Goal: Browse casually

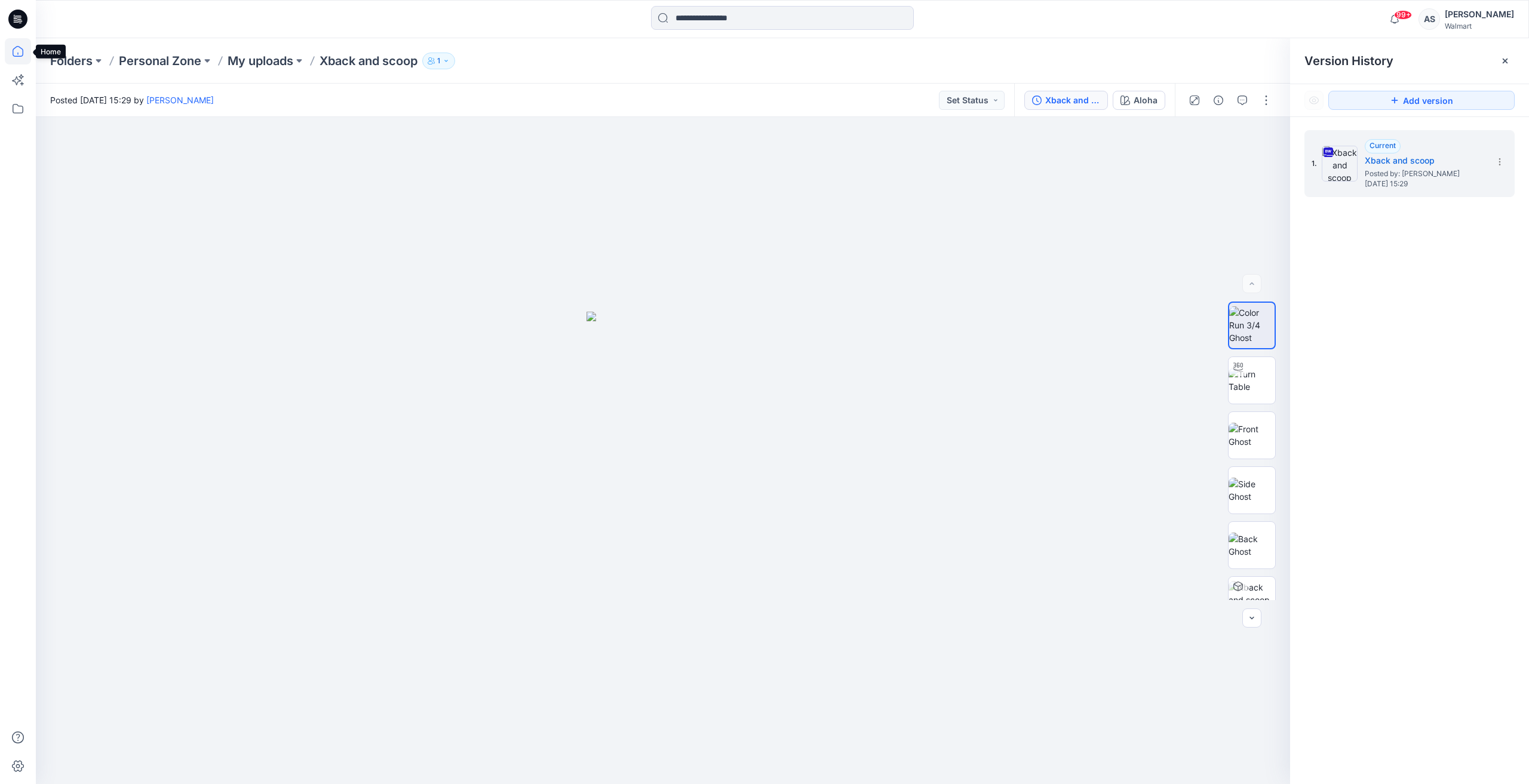
click at [21, 52] on icon at bounding box center [18, 51] width 27 height 27
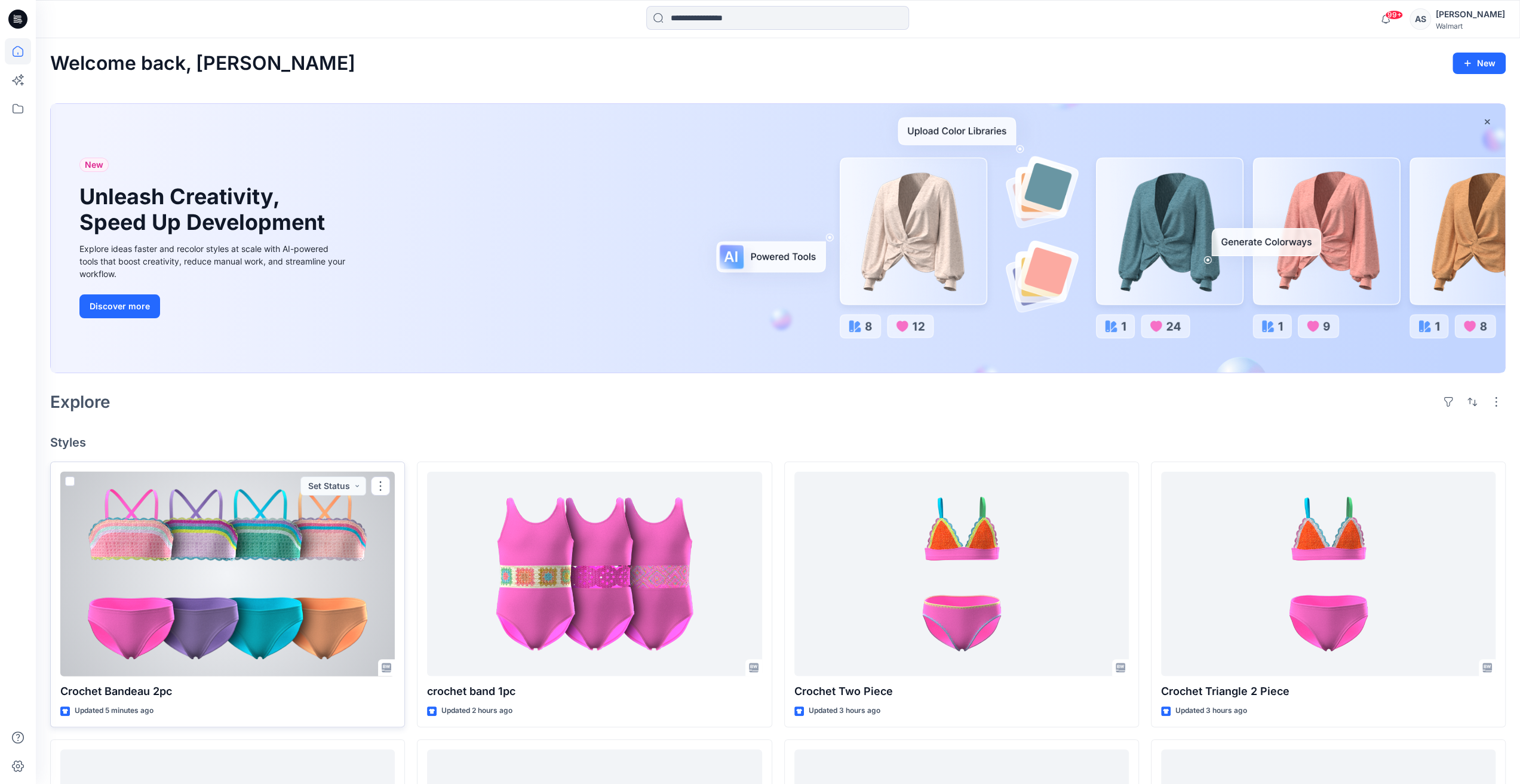
click at [303, 539] on div at bounding box center [228, 574] width 335 height 205
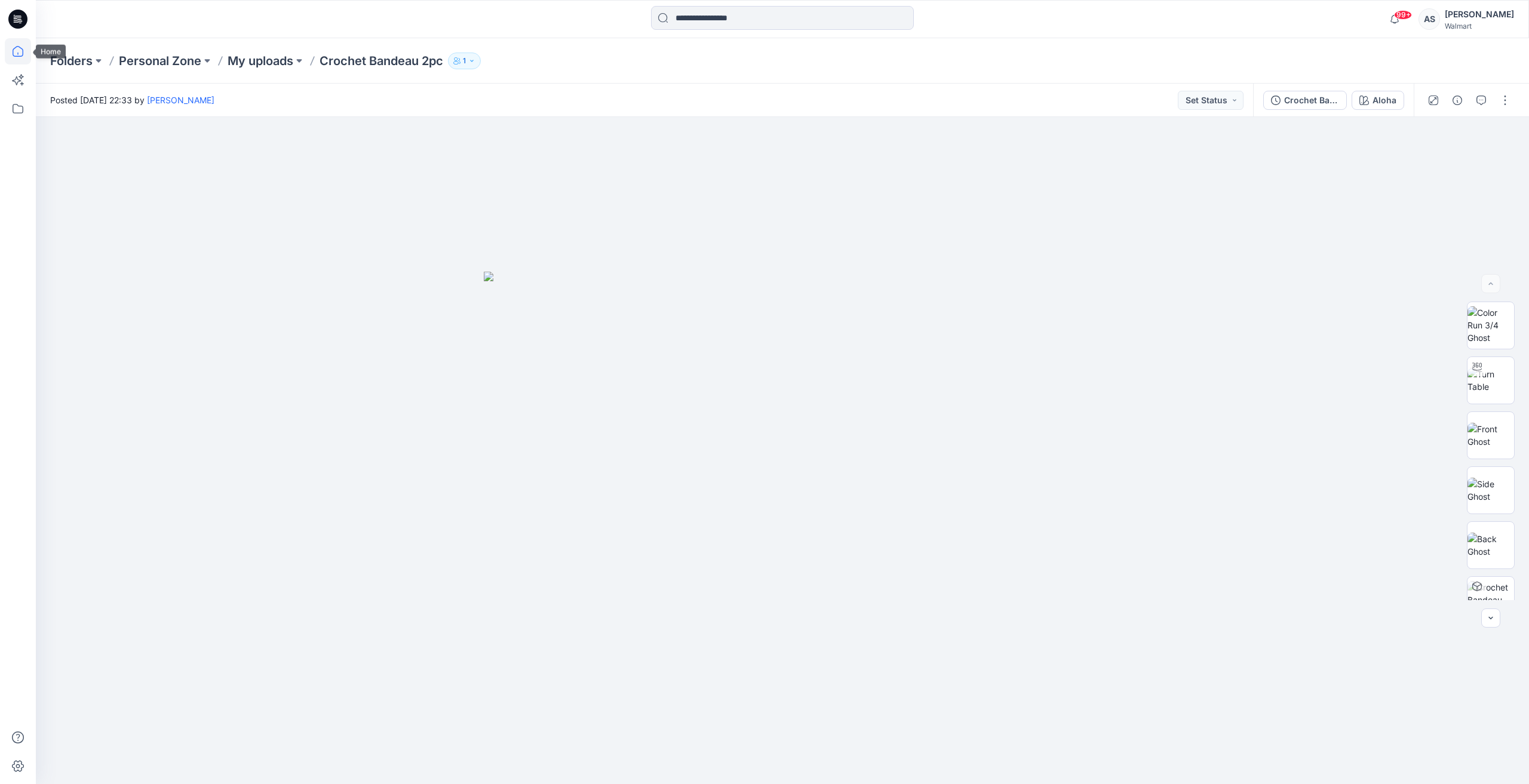
click at [19, 41] on icon at bounding box center [18, 51] width 27 height 27
